Goal: Information Seeking & Learning: Find specific fact

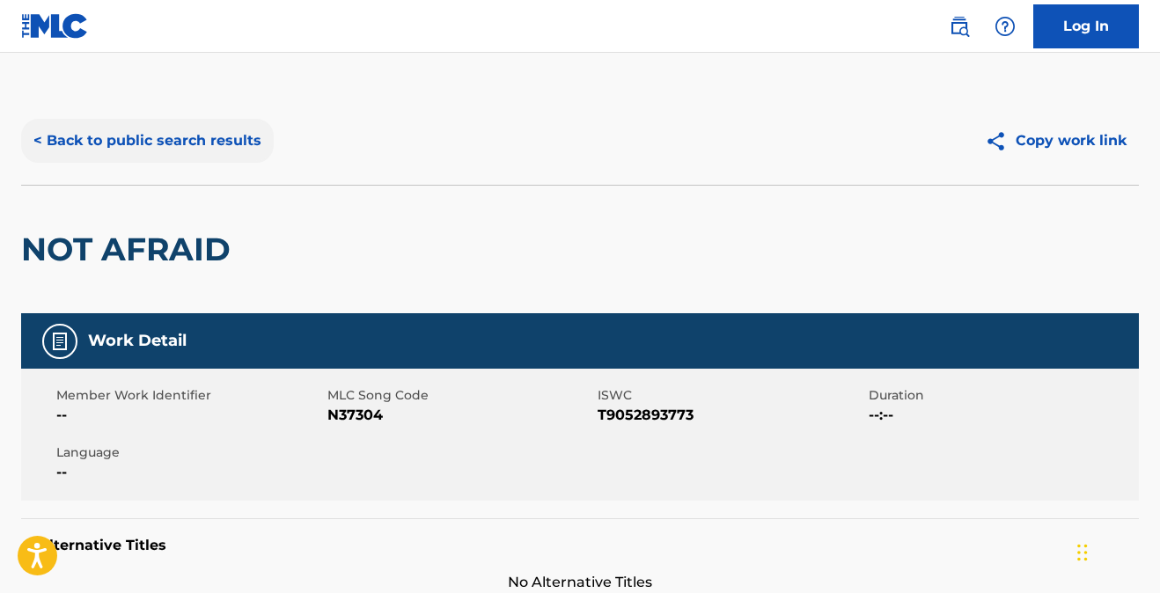
click at [189, 145] on button "< Back to public search results" at bounding box center [147, 141] width 253 height 44
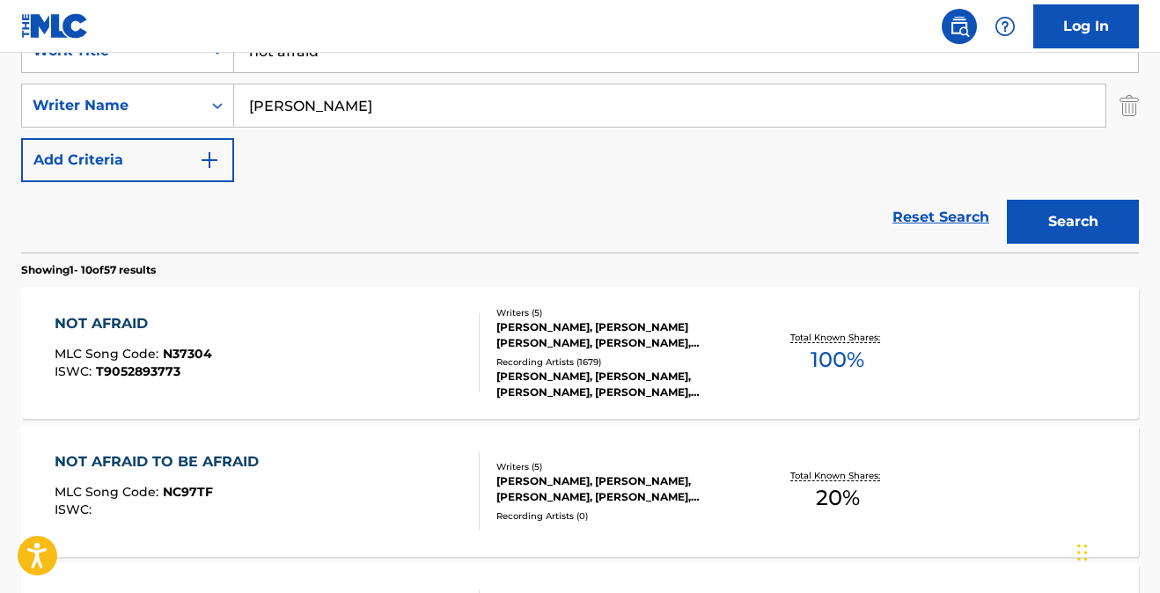
scroll to position [153, 0]
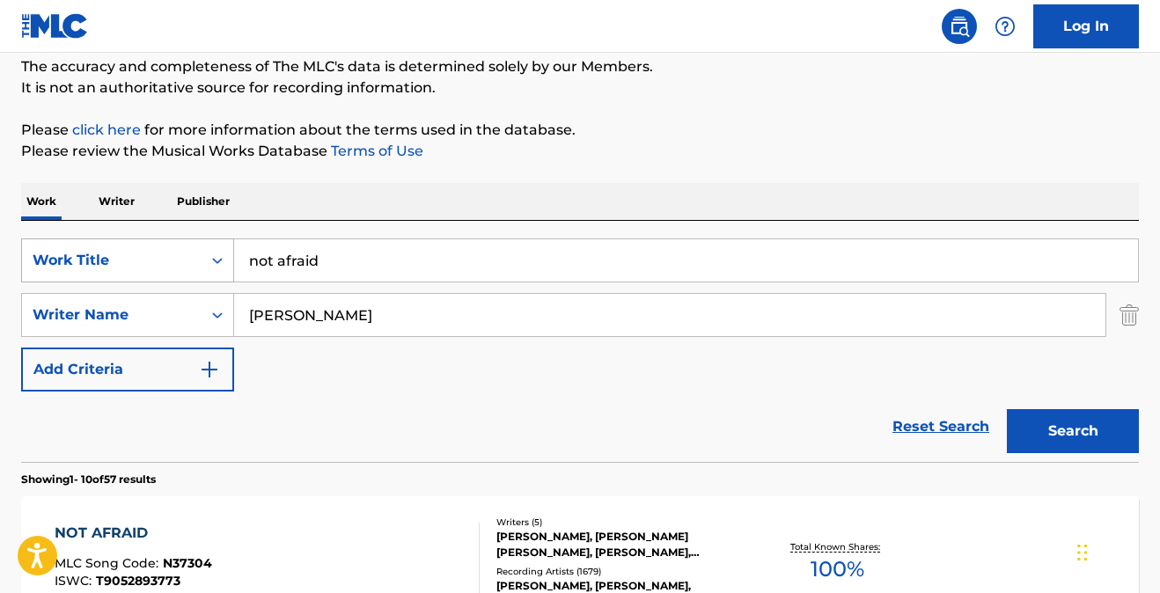
drag, startPoint x: 344, startPoint y: 262, endPoint x: 197, endPoint y: 248, distance: 147.6
click at [197, 248] on div "SearchWithCriteria4b2b7e94-df04-4ef7-be02-019799440ec7 Work Title not afraid" at bounding box center [580, 260] width 1118 height 44
type input "[PERSON_NAME]"
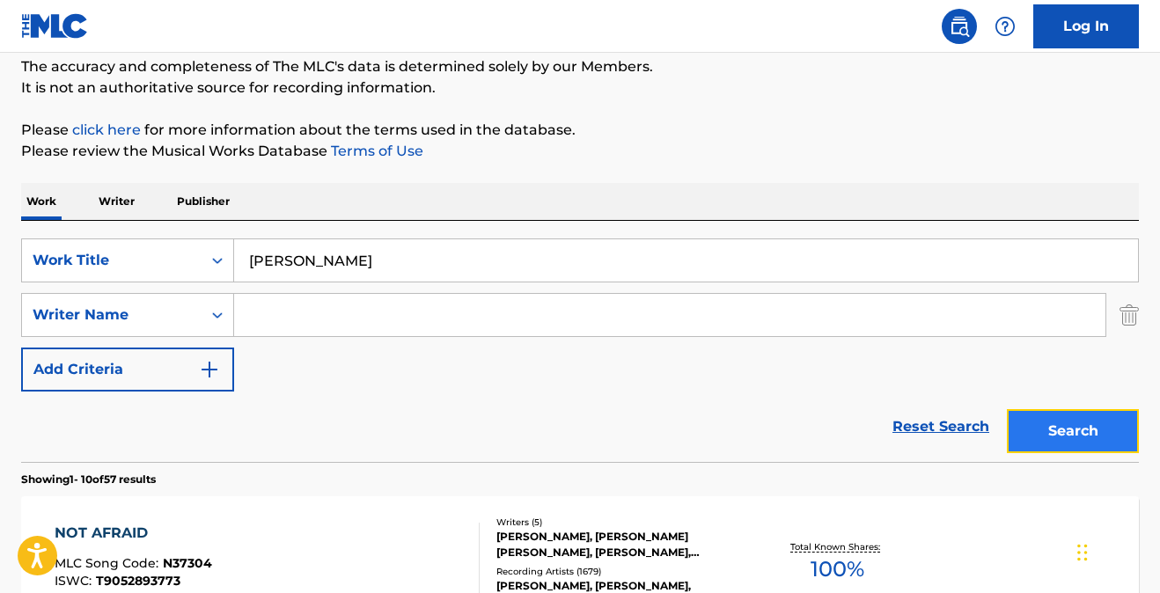
click at [1066, 426] on button "Search" at bounding box center [1073, 431] width 132 height 44
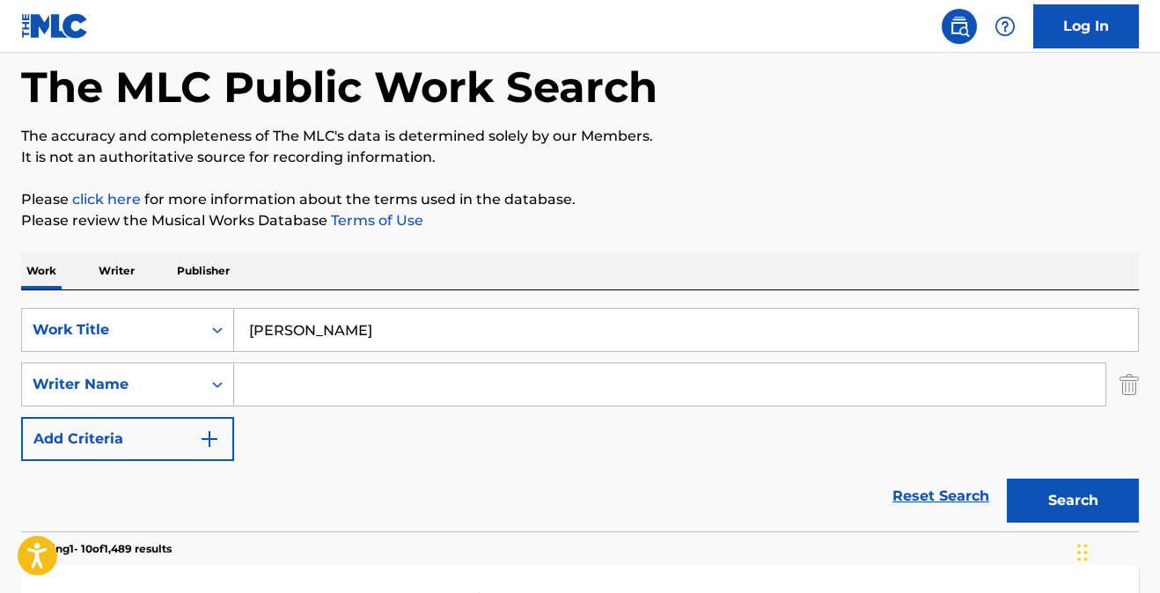
scroll to position [0, 0]
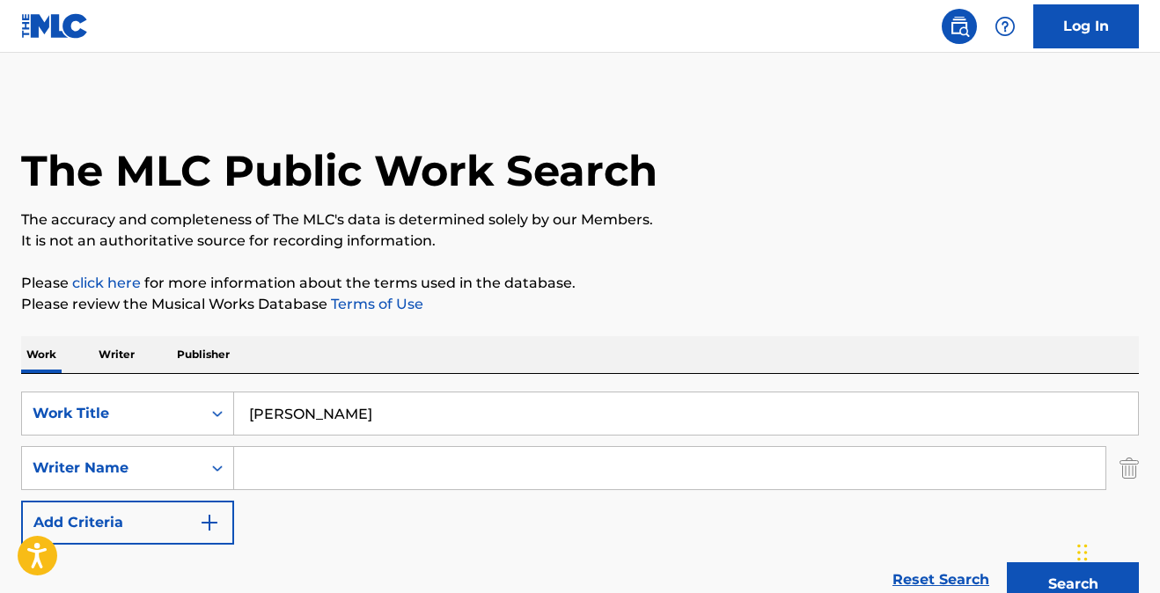
click at [341, 415] on input "[PERSON_NAME]" at bounding box center [686, 413] width 904 height 42
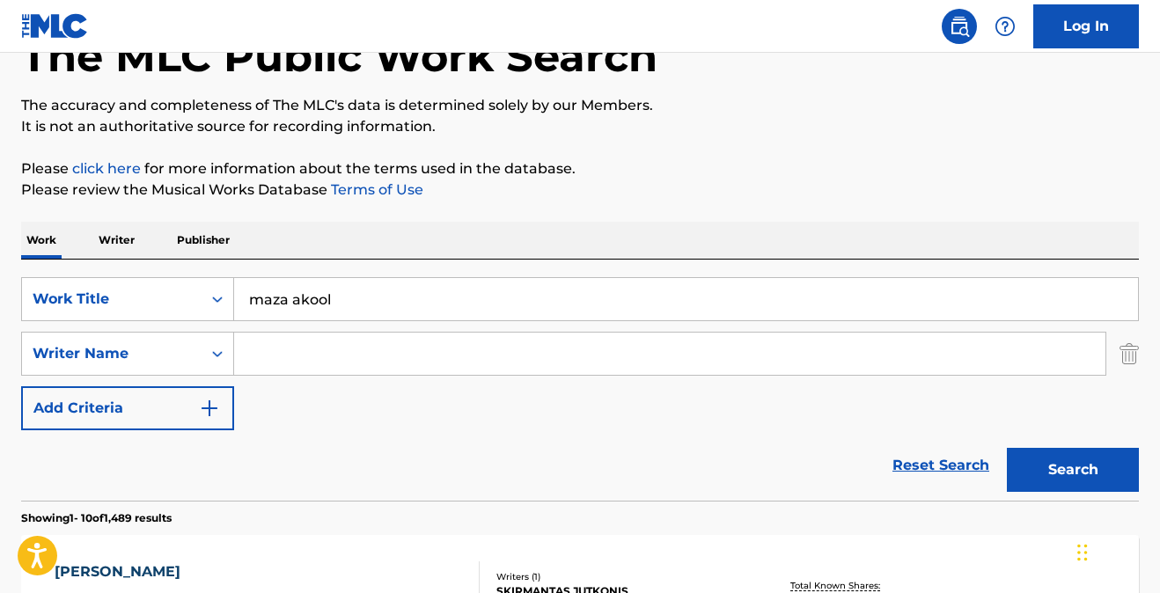
scroll to position [135, 0]
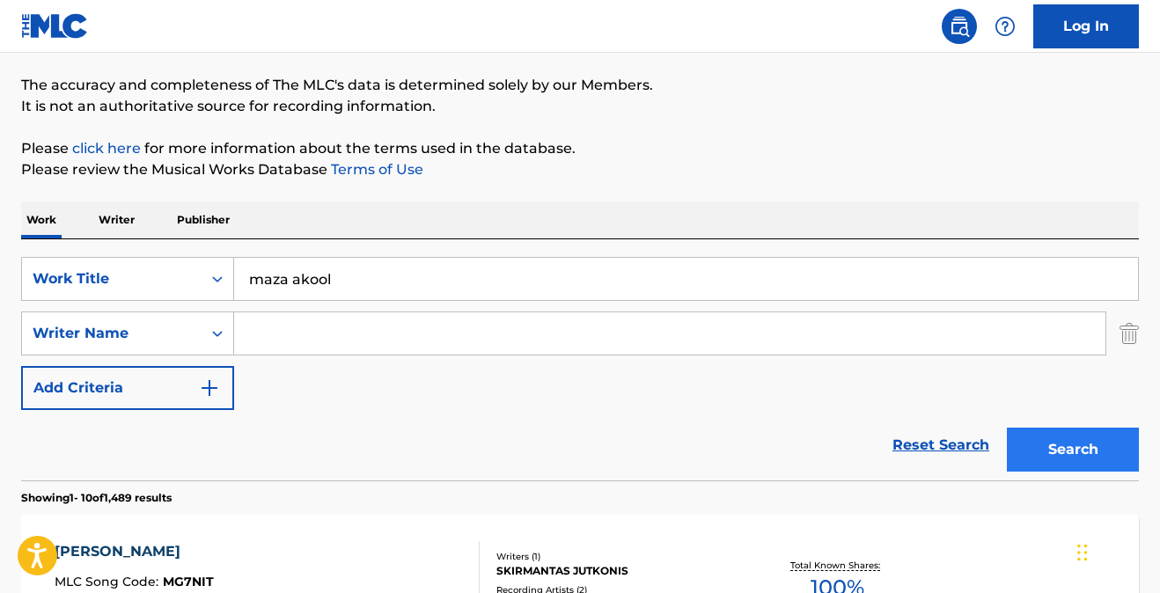
type input "maza akool"
click at [1047, 451] on button "Search" at bounding box center [1073, 450] width 132 height 44
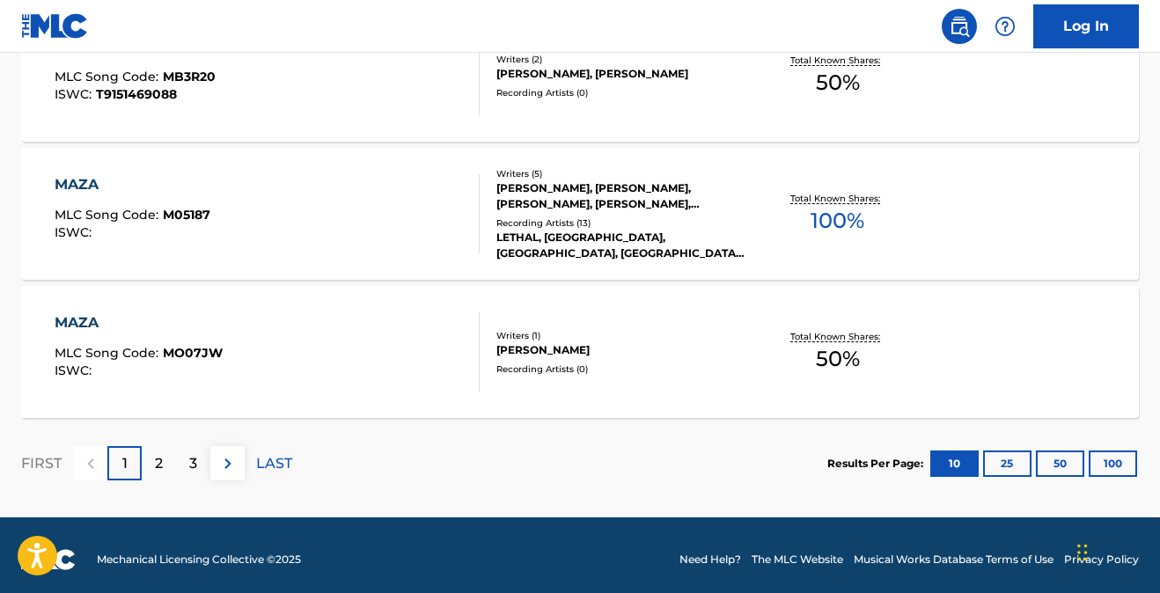
scroll to position [1616, 0]
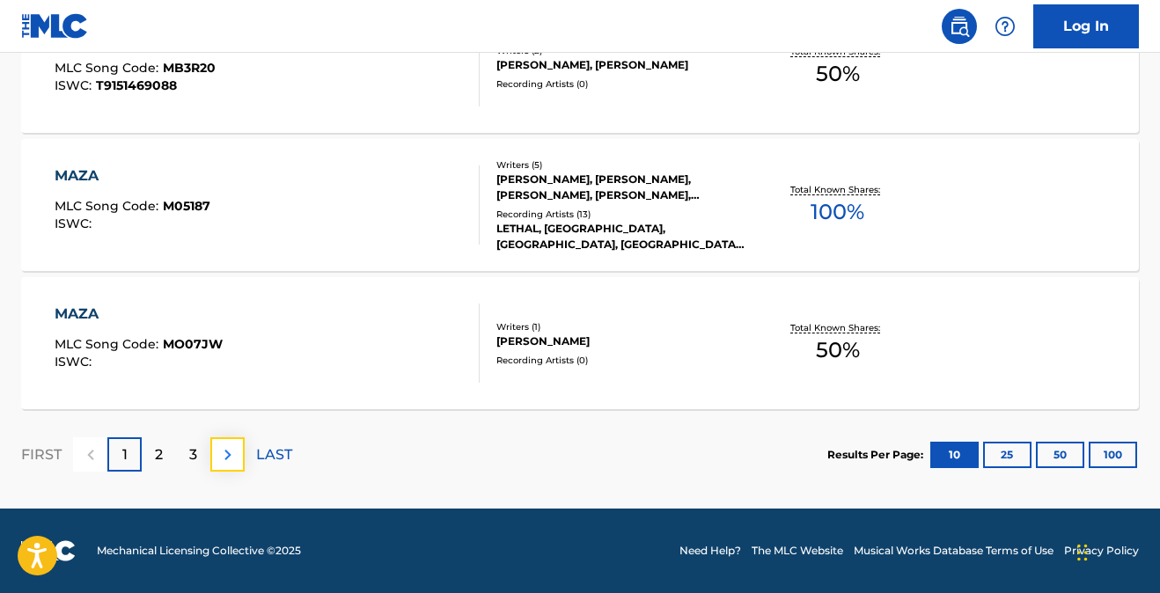
click at [220, 451] on img at bounding box center [227, 454] width 21 height 21
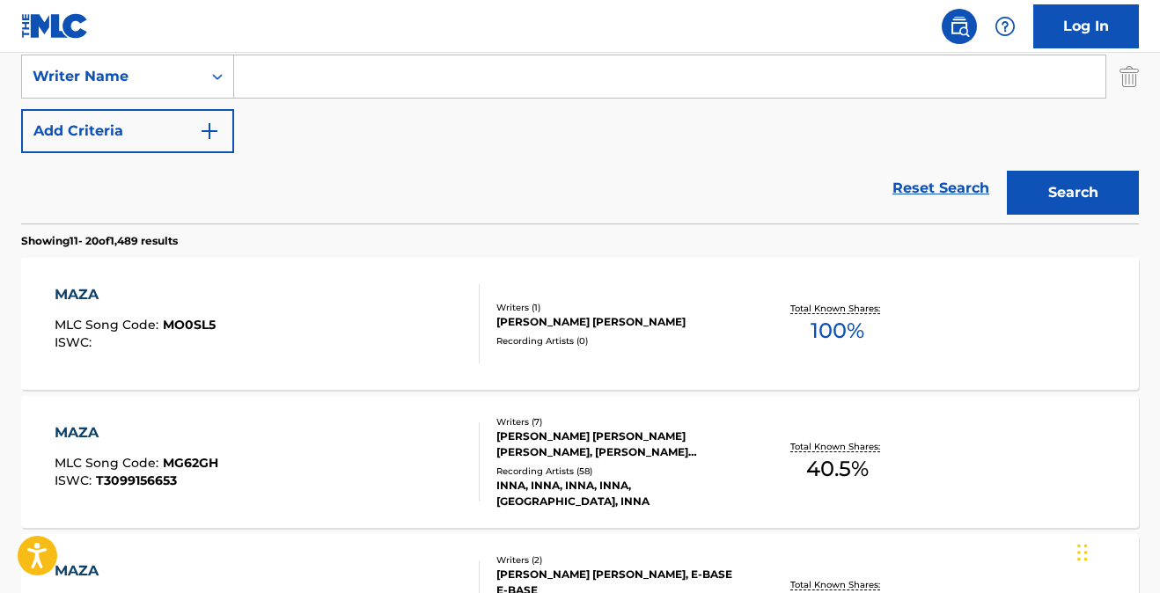
scroll to position [76, 0]
